Goal: Transaction & Acquisition: Purchase product/service

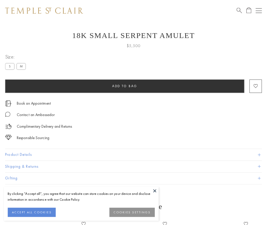
scroll to position [8, 0]
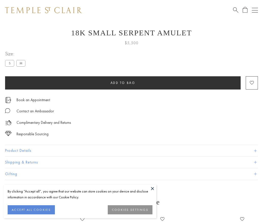
click at [123, 83] on span "Add to bag" at bounding box center [122, 82] width 25 height 4
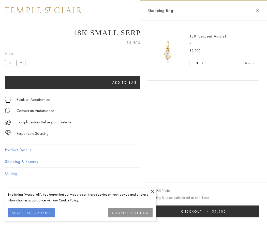
click at [254, 212] on button "Checkout $5,500" at bounding box center [203, 212] width 112 height 12
